Goal: Task Accomplishment & Management: Manage account settings

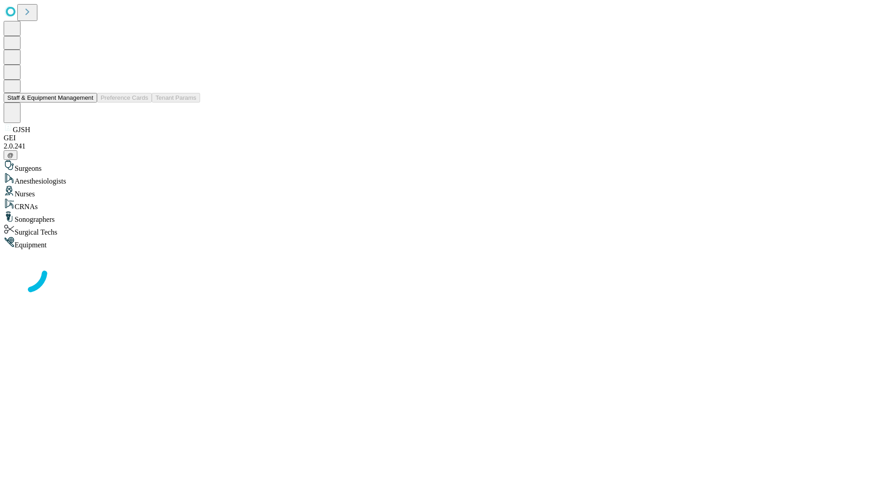
click at [87, 103] on button "Staff & Equipment Management" at bounding box center [50, 98] width 93 height 10
